Goal: Unclear: Browse casually

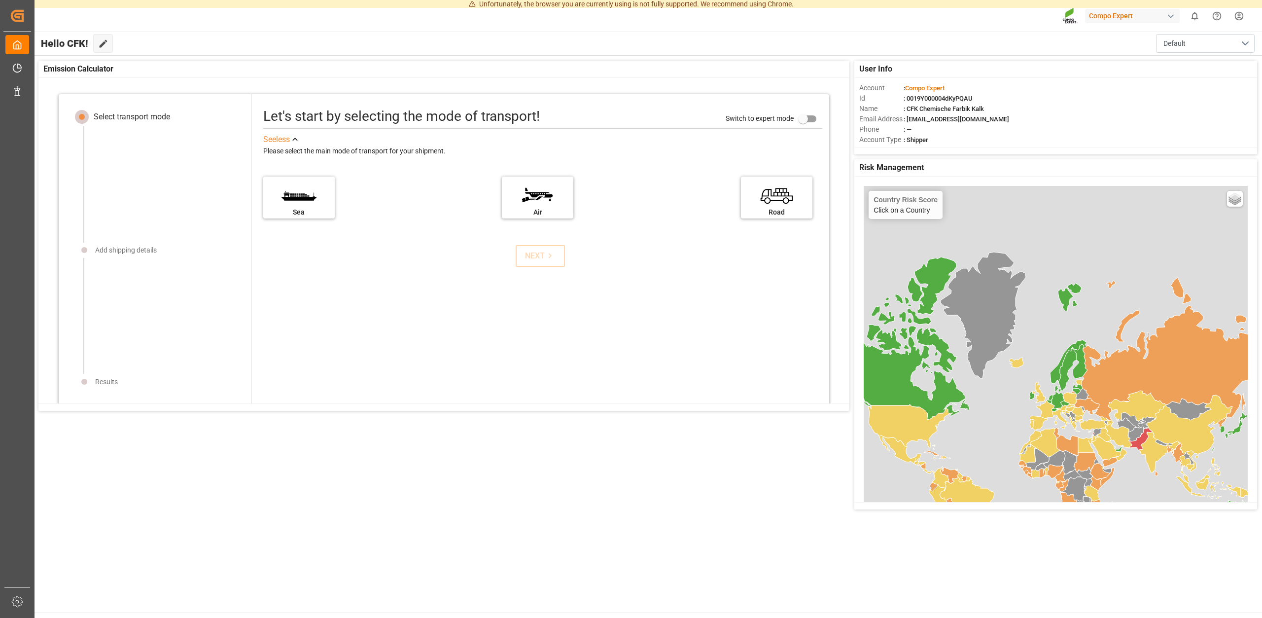
drag, startPoint x: 467, startPoint y: 532, endPoint x: 468, endPoint y: 525, distance: 7.4
click at [469, 530] on main "Hello CFK! Edit Cockpit Default User Info Account : Compo Expert Id : 0019Y0000…" at bounding box center [648, 322] width 1229 height 581
